Goal: Use online tool/utility: Use online tool/utility

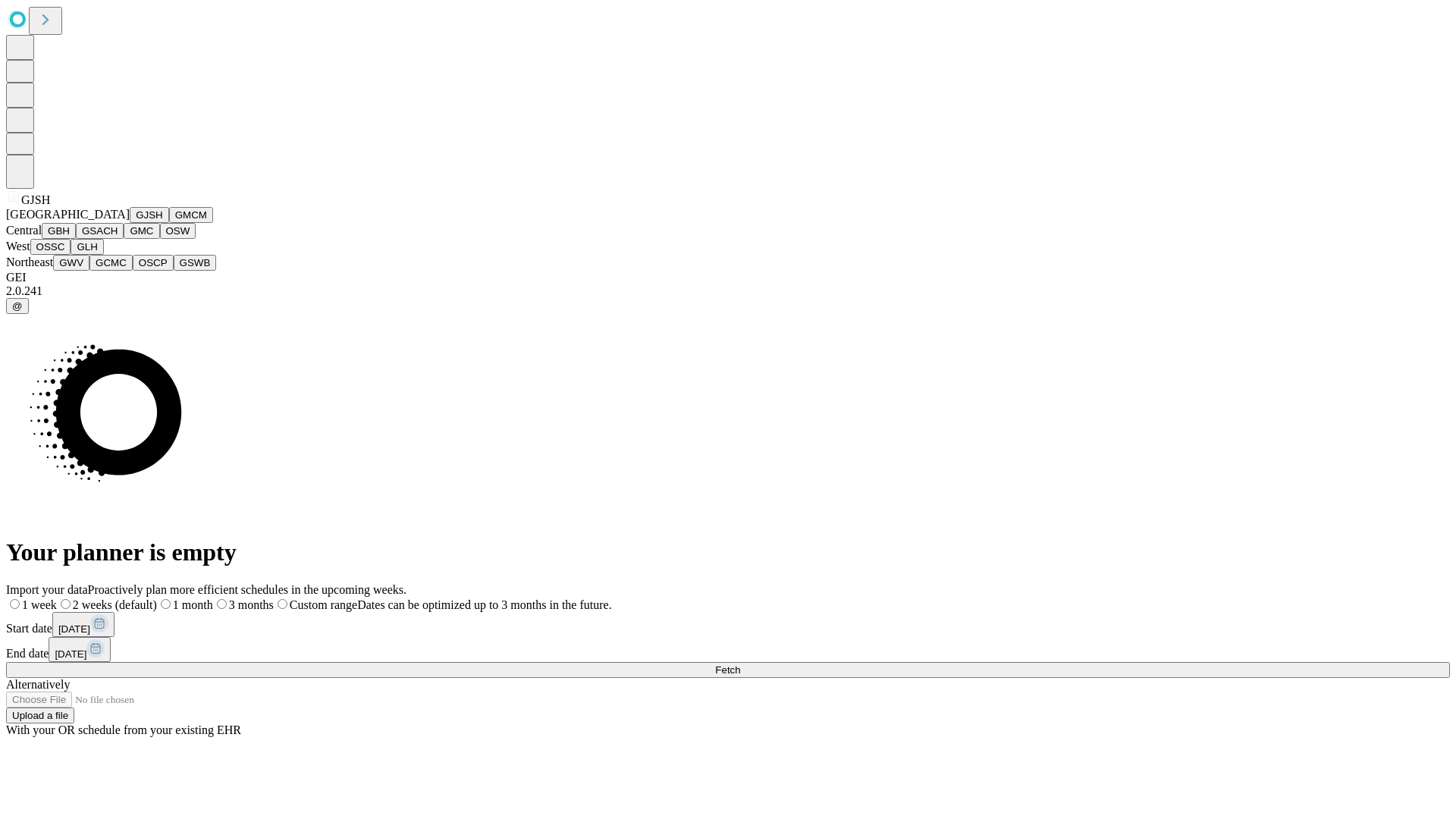
click at [130, 223] on button "GJSH" at bounding box center [149, 214] width 40 height 16
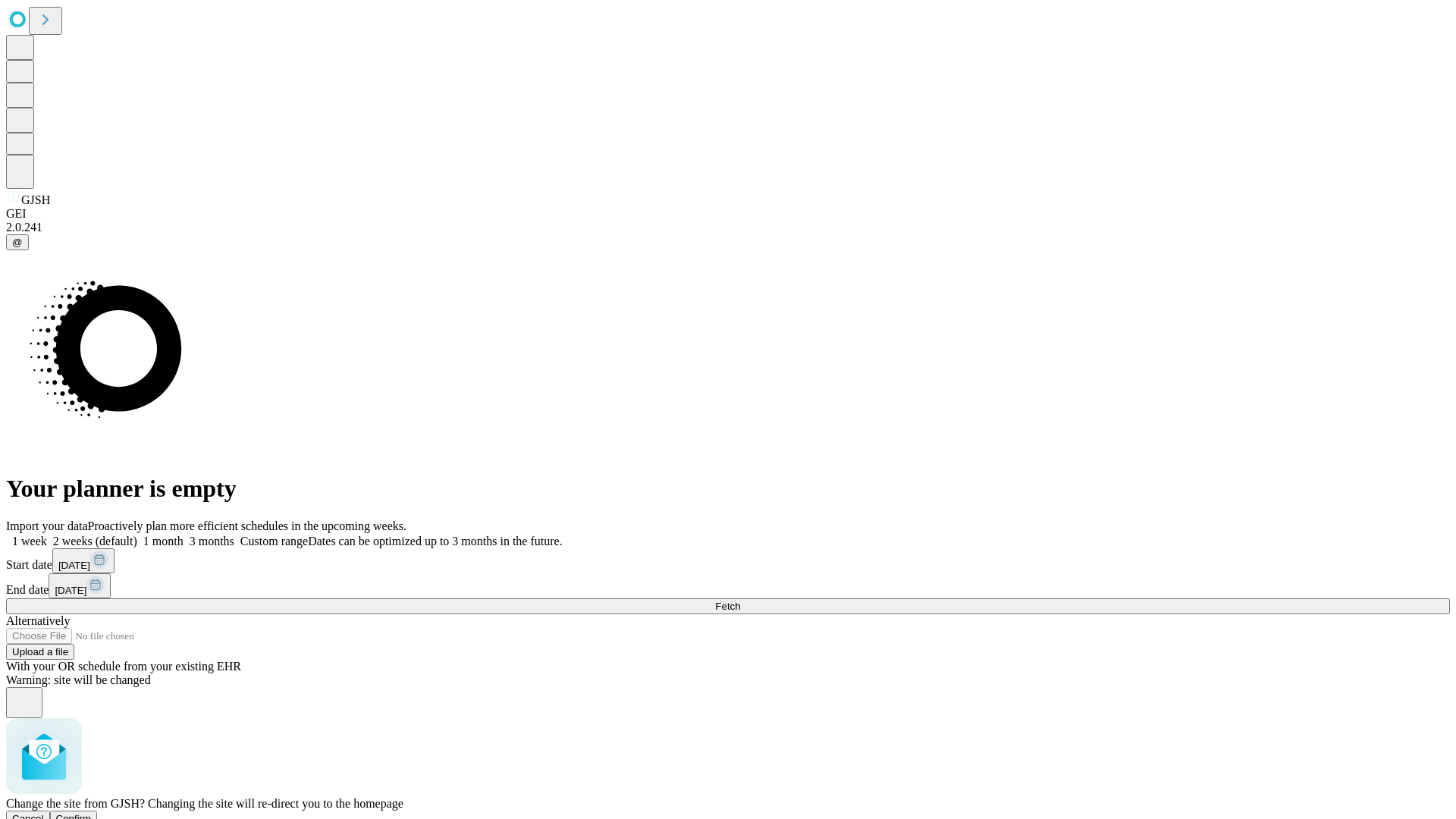
click at [92, 813] on span "Confirm" at bounding box center [74, 818] width 35 height 11
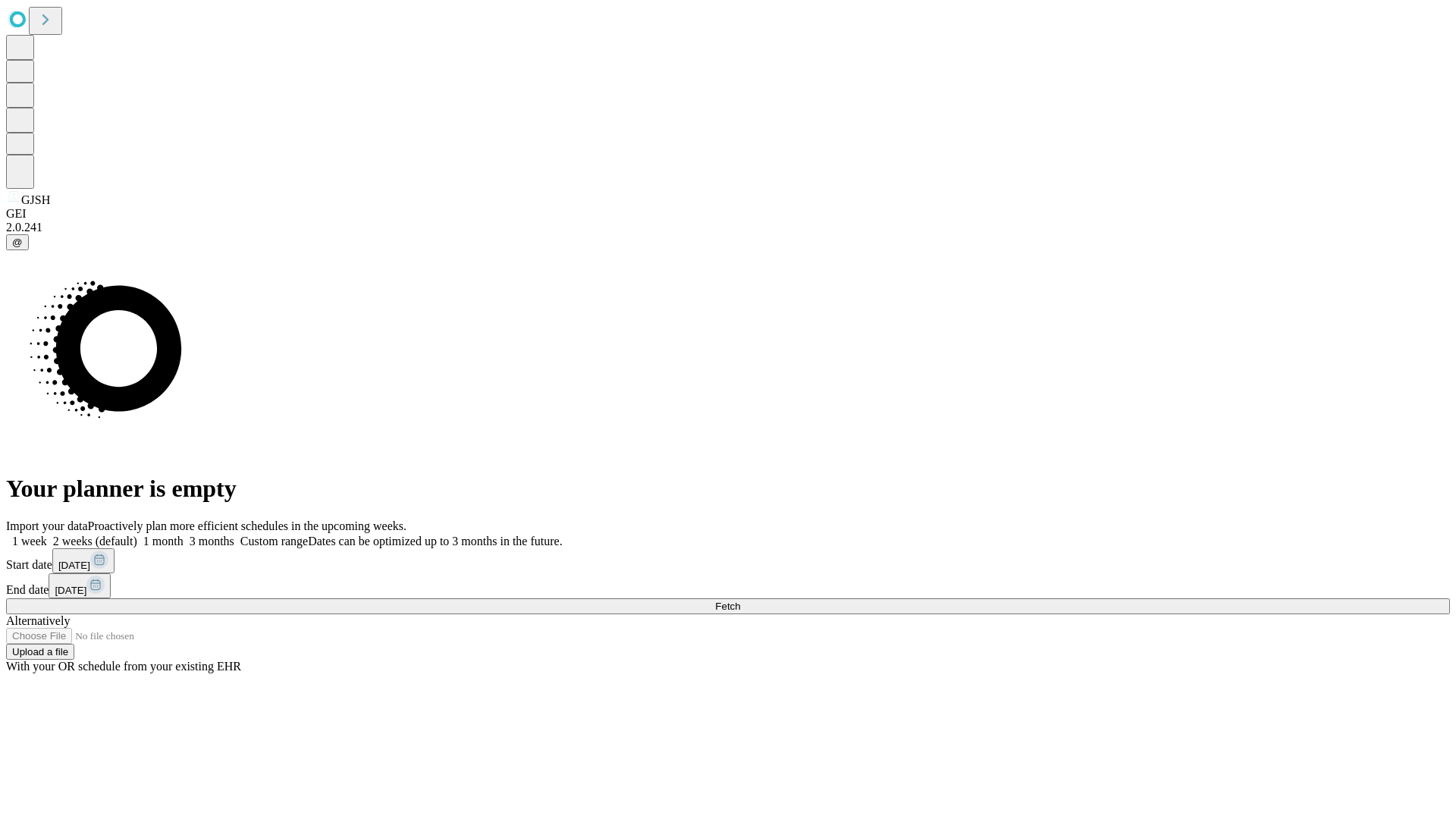
click at [137, 534] on label "2 weeks (default)" at bounding box center [92, 540] width 90 height 13
click at [740, 600] on span "Fetch" at bounding box center [728, 605] width 25 height 11
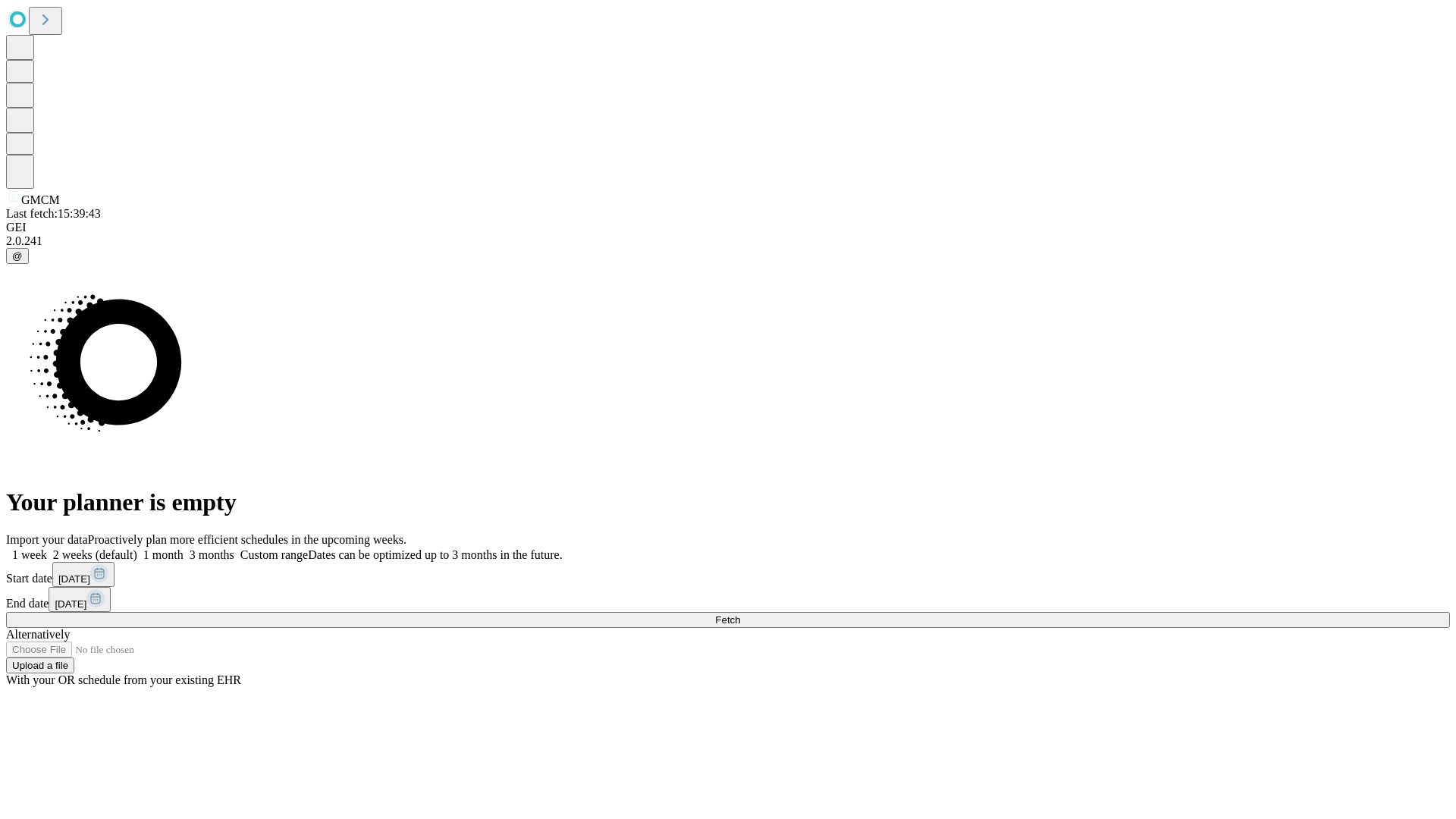
click at [137, 548] on label "2 weeks (default)" at bounding box center [92, 554] width 90 height 13
click at [740, 614] on span "Fetch" at bounding box center [728, 620] width 25 height 11
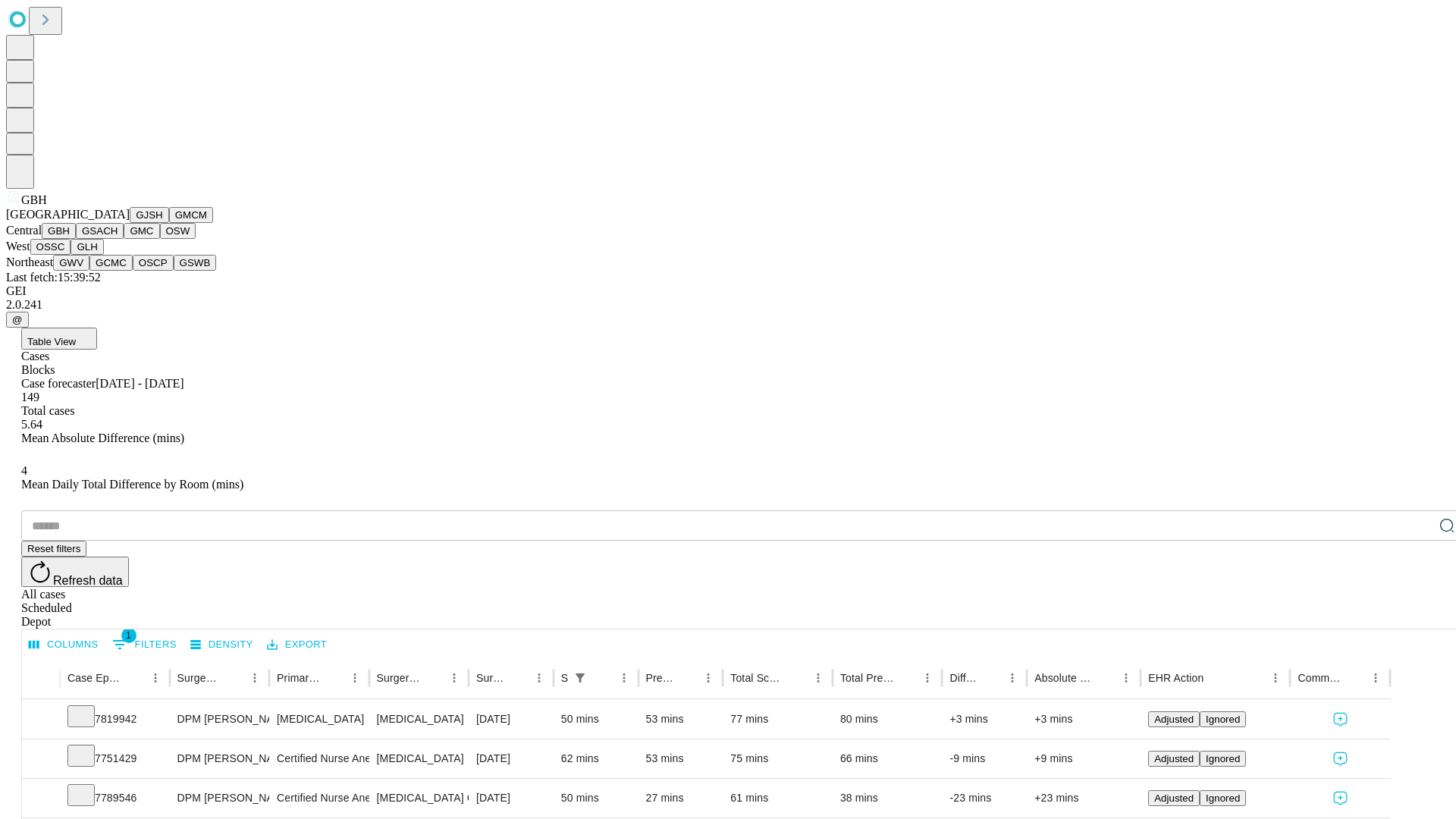
click at [117, 239] on button "GSACH" at bounding box center [100, 231] width 48 height 16
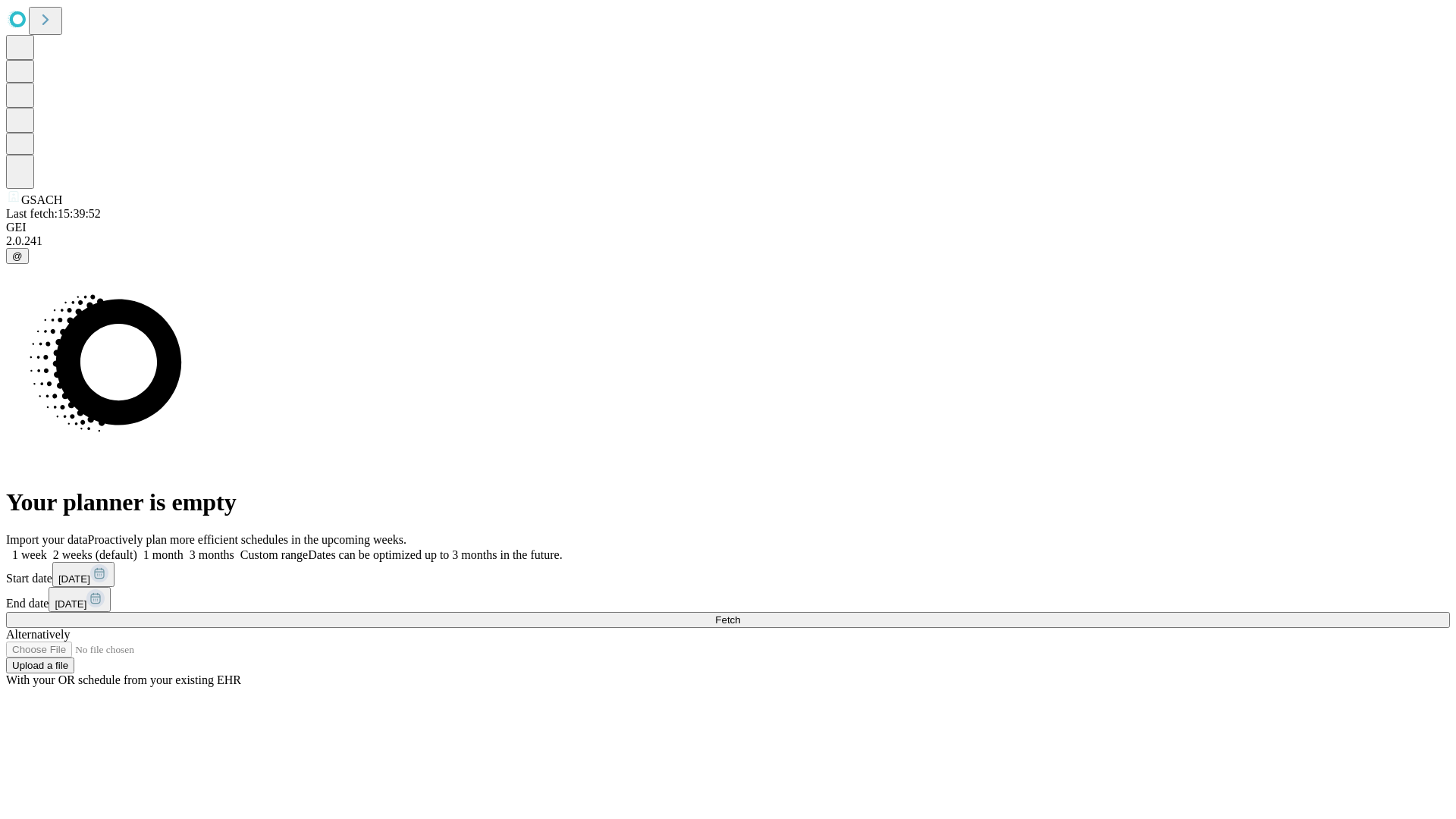
click at [137, 548] on label "2 weeks (default)" at bounding box center [92, 554] width 90 height 13
click at [740, 614] on span "Fetch" at bounding box center [728, 620] width 25 height 11
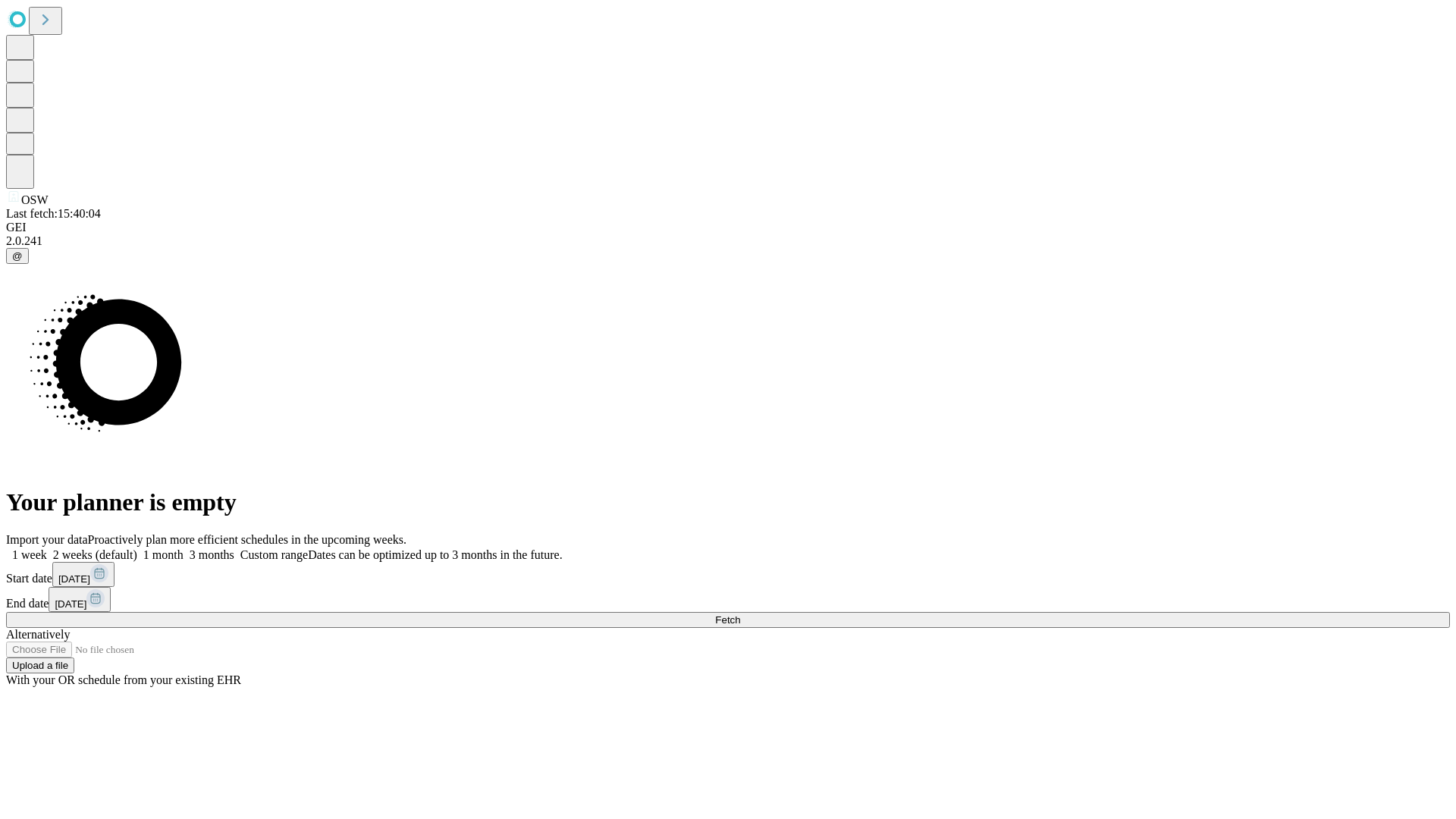
click at [740, 614] on span "Fetch" at bounding box center [728, 620] width 25 height 11
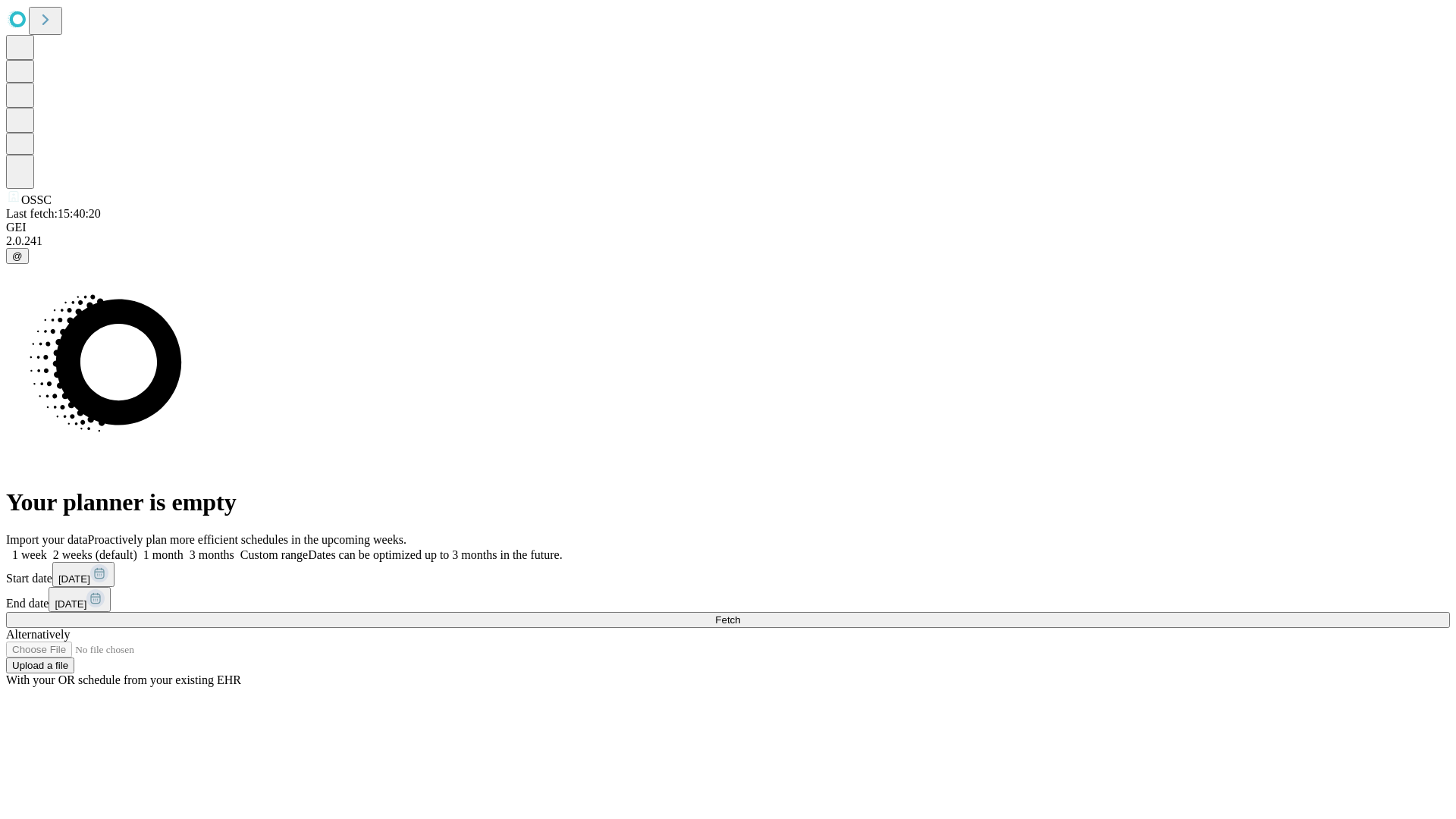
click at [137, 548] on label "2 weeks (default)" at bounding box center [92, 554] width 90 height 13
click at [740, 614] on span "Fetch" at bounding box center [728, 620] width 25 height 11
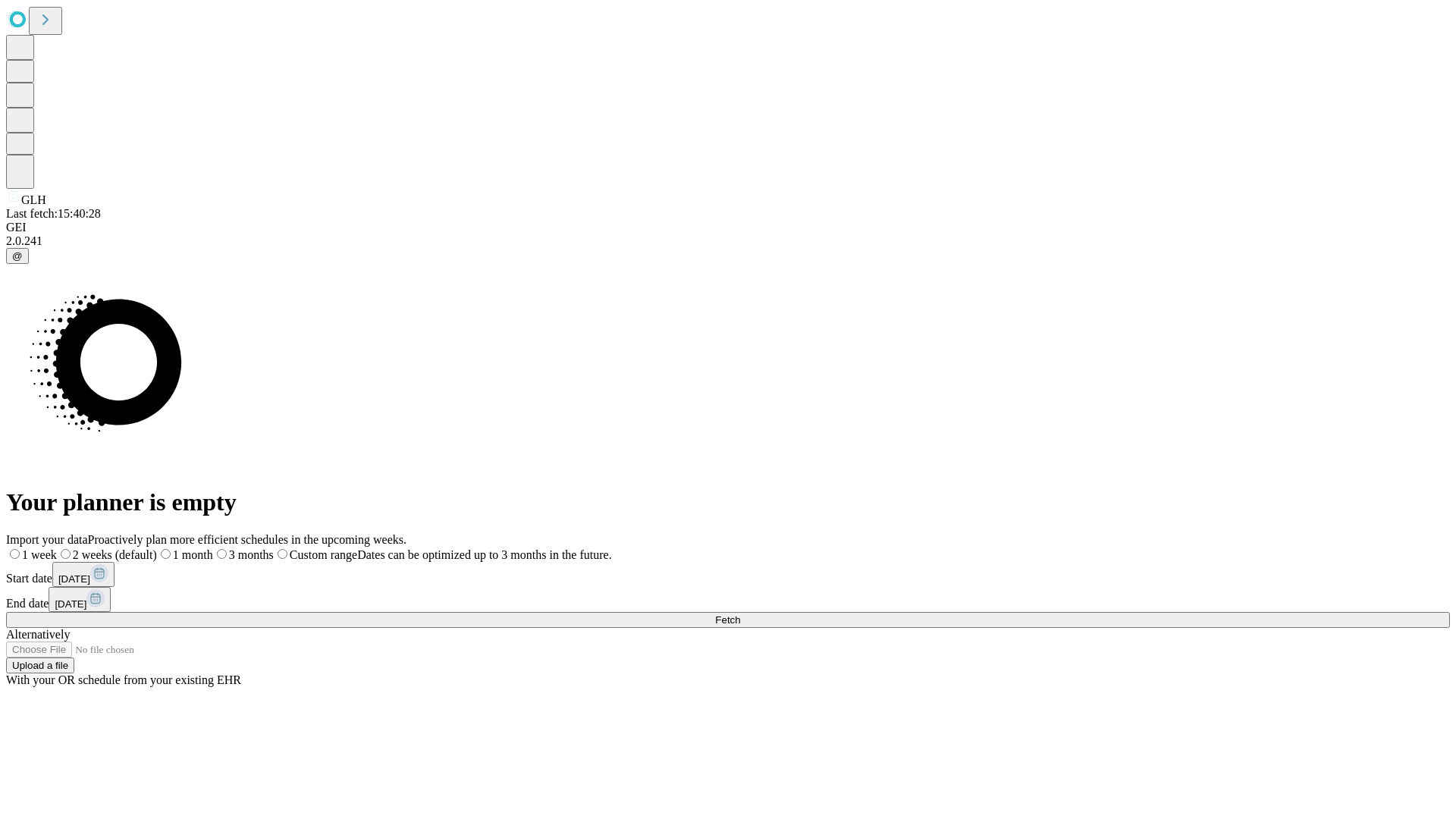
click at [157, 548] on label "2 weeks (default)" at bounding box center [106, 554] width 100 height 13
click at [740, 614] on span "Fetch" at bounding box center [728, 620] width 25 height 11
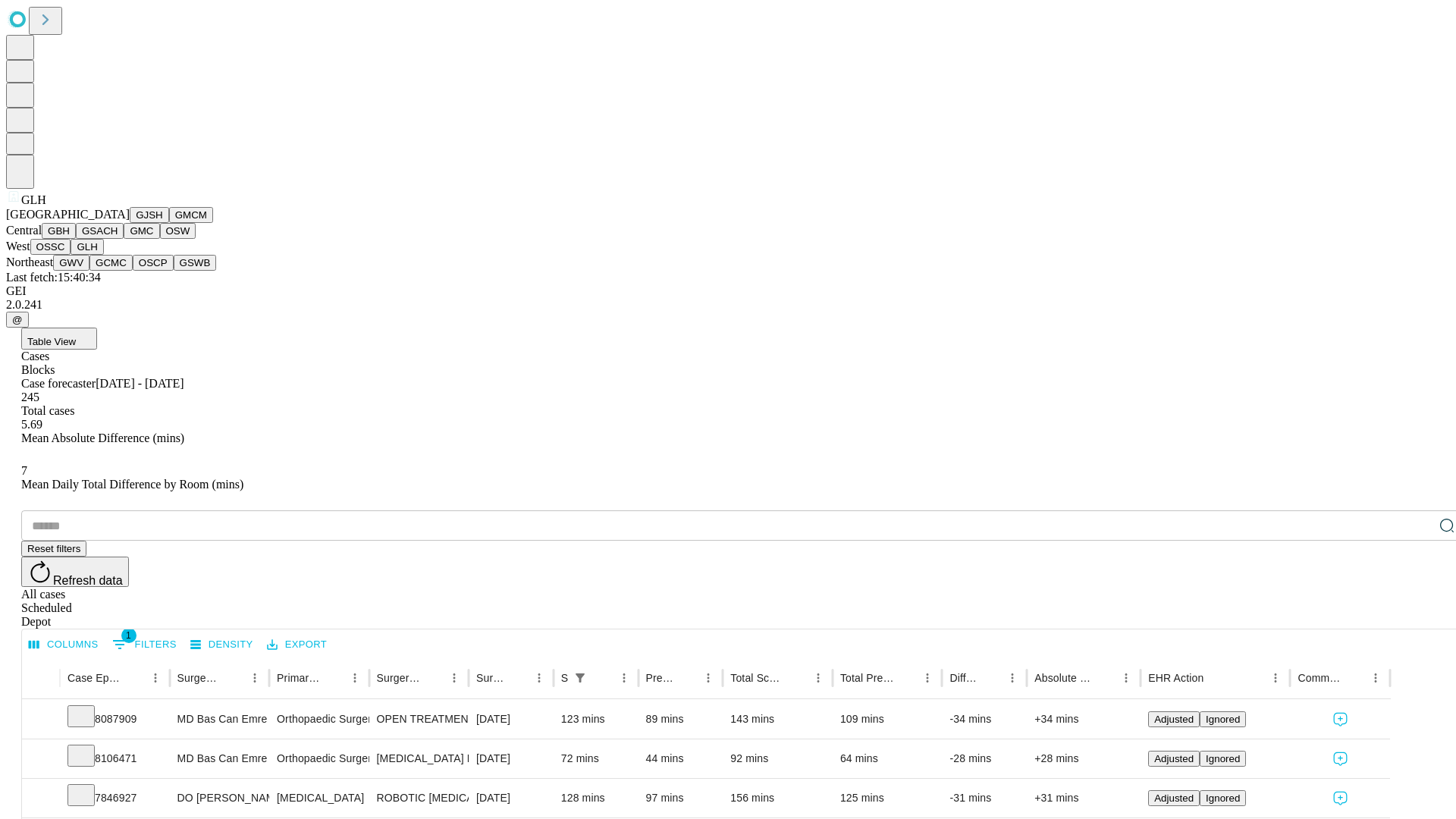
click at [89, 271] on button "GWV" at bounding box center [71, 263] width 36 height 16
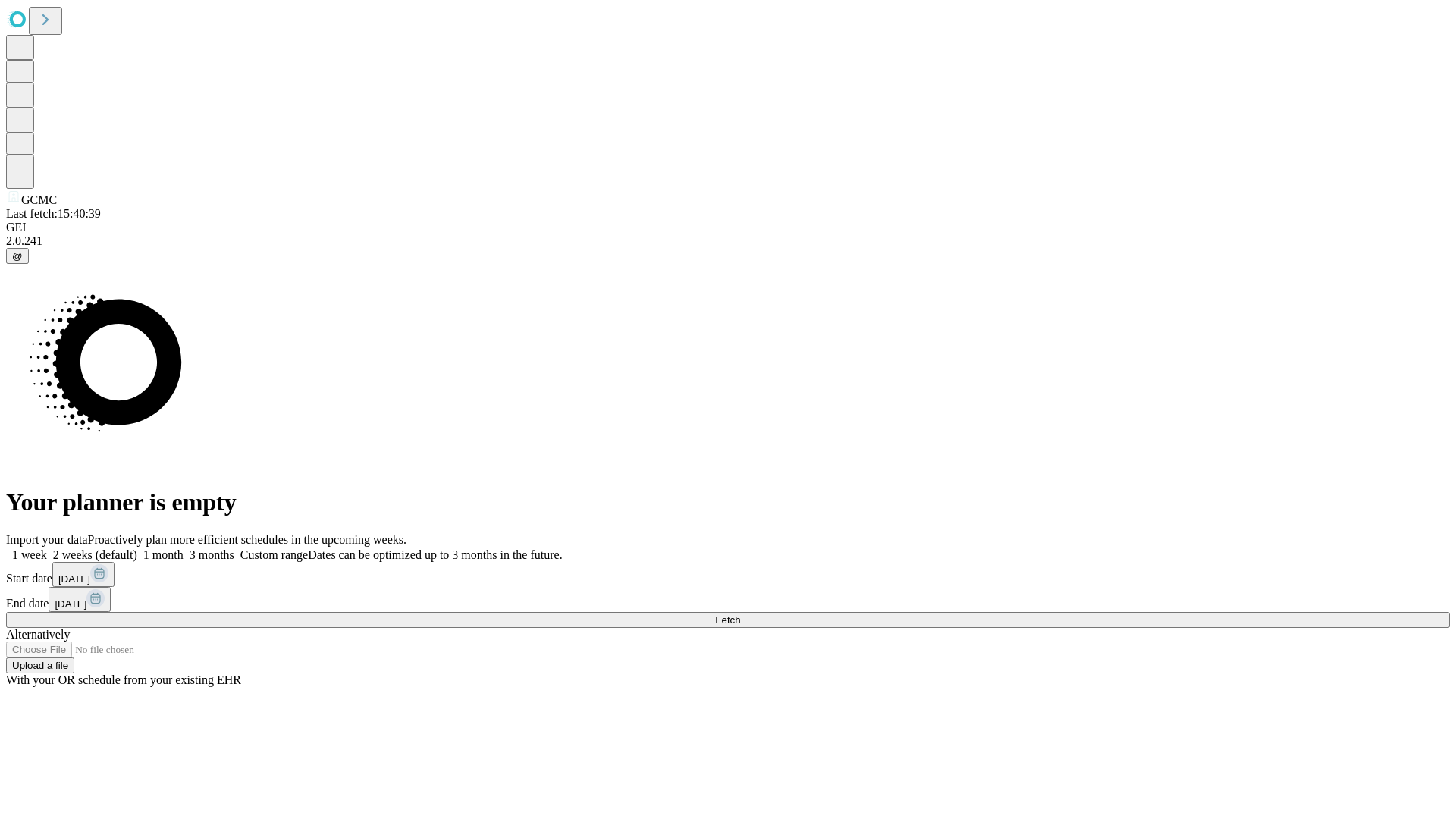
click at [137, 548] on label "2 weeks (default)" at bounding box center [92, 554] width 90 height 13
click at [740, 614] on span "Fetch" at bounding box center [728, 620] width 25 height 11
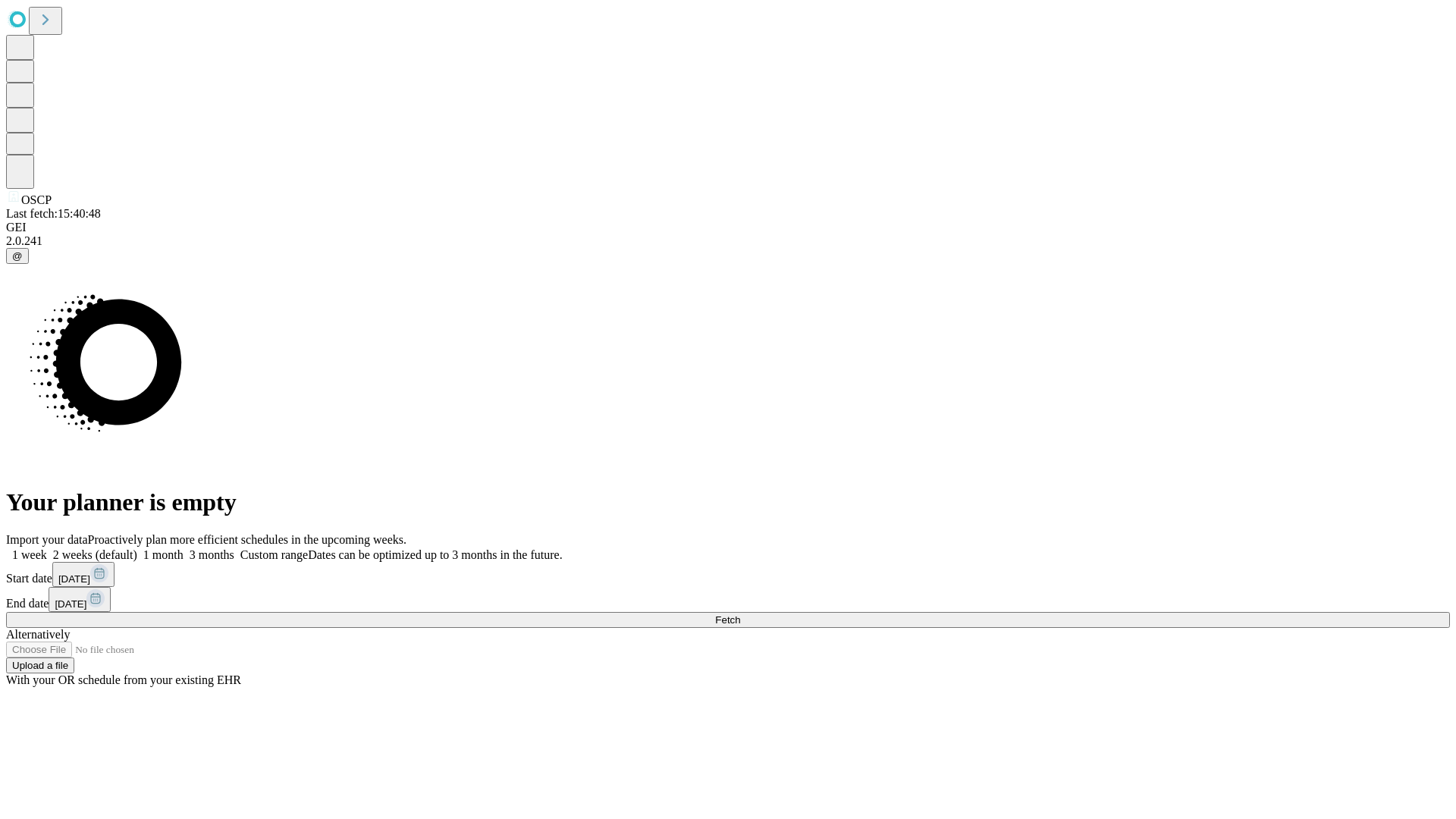
click at [740, 614] on span "Fetch" at bounding box center [728, 620] width 25 height 11
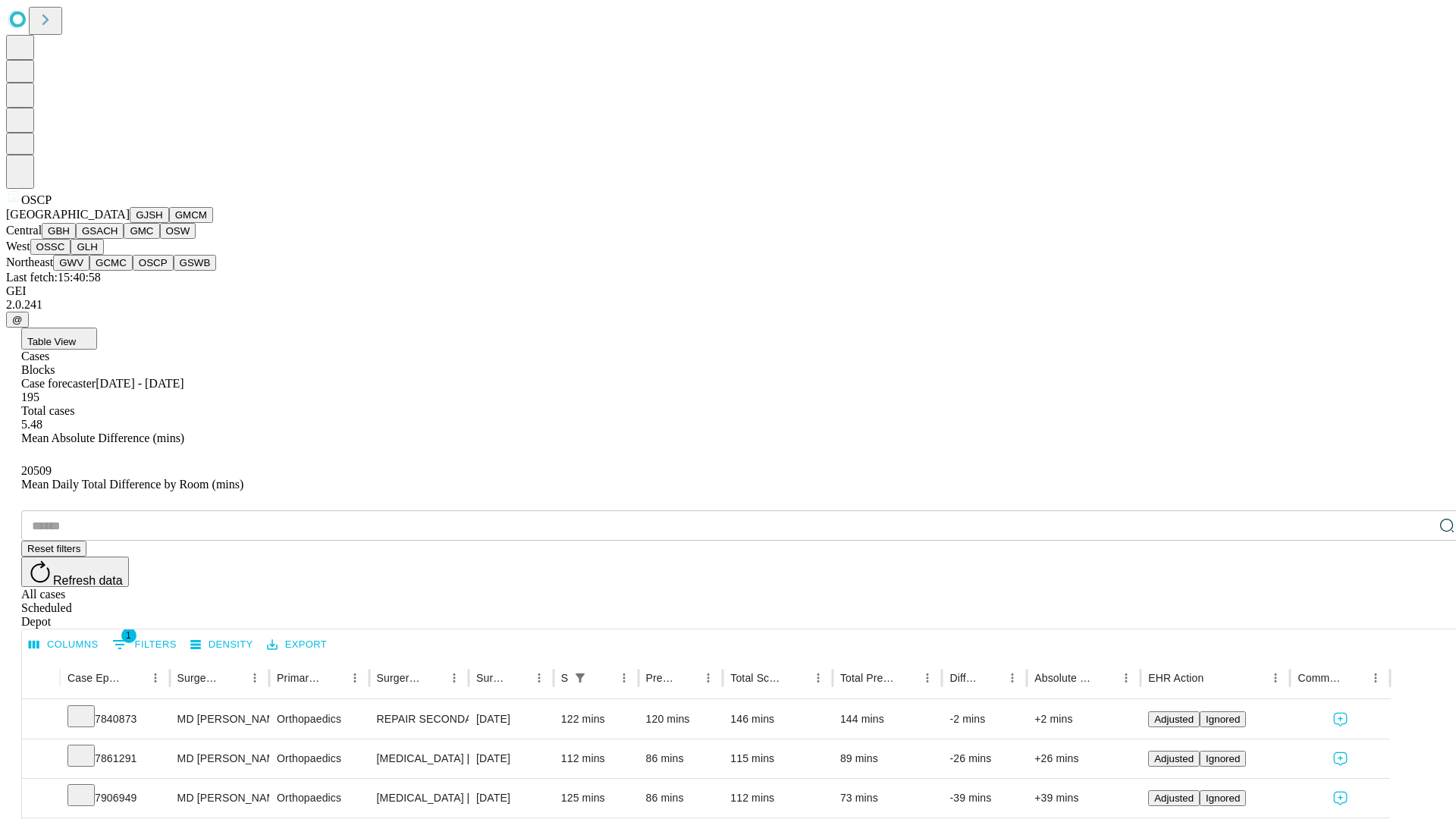
click at [174, 271] on button "GSWB" at bounding box center [195, 263] width 43 height 16
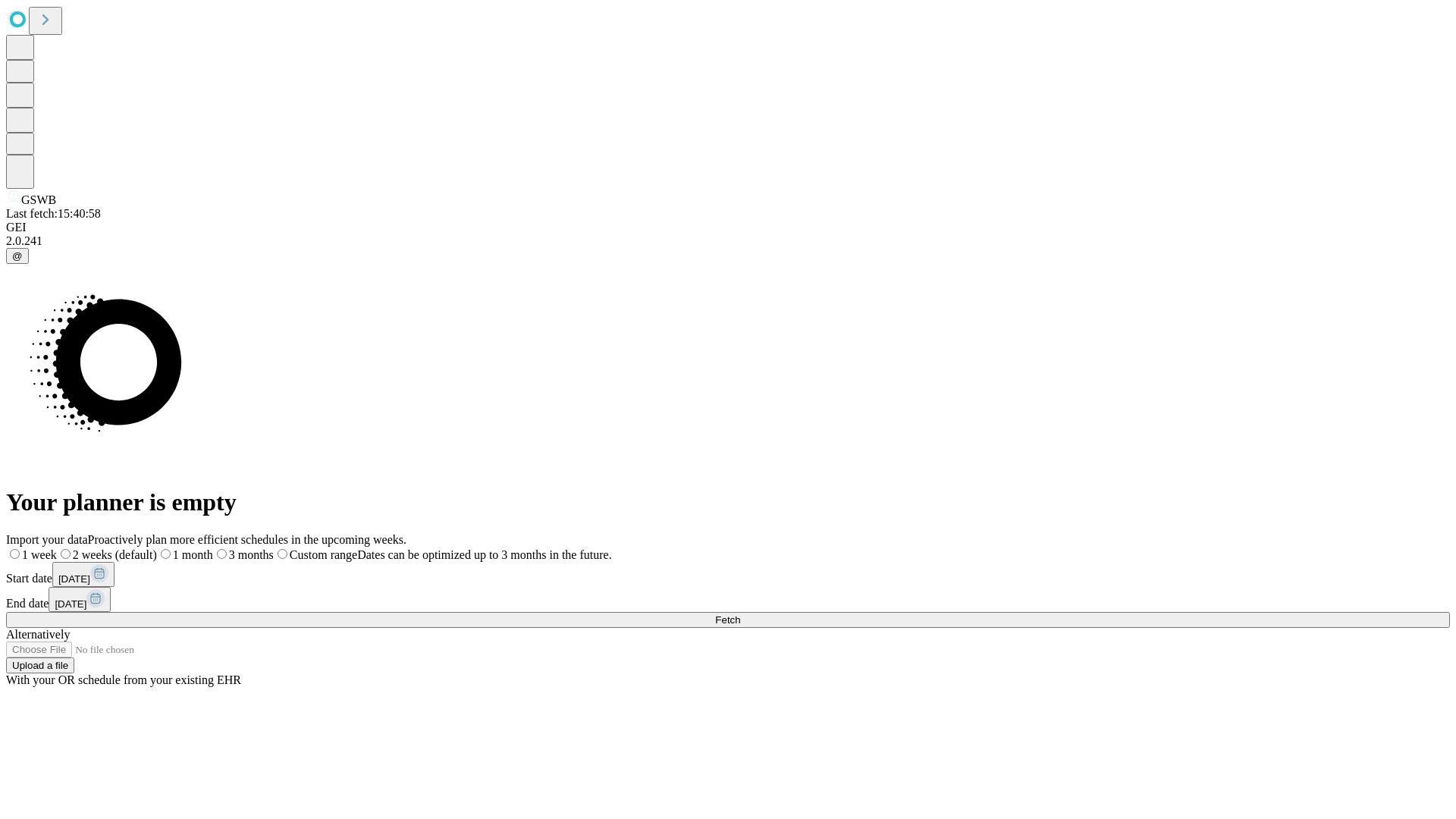
click at [157, 548] on label "2 weeks (default)" at bounding box center [106, 554] width 100 height 13
click at [740, 614] on span "Fetch" at bounding box center [728, 620] width 25 height 11
